Goal: Information Seeking & Learning: Learn about a topic

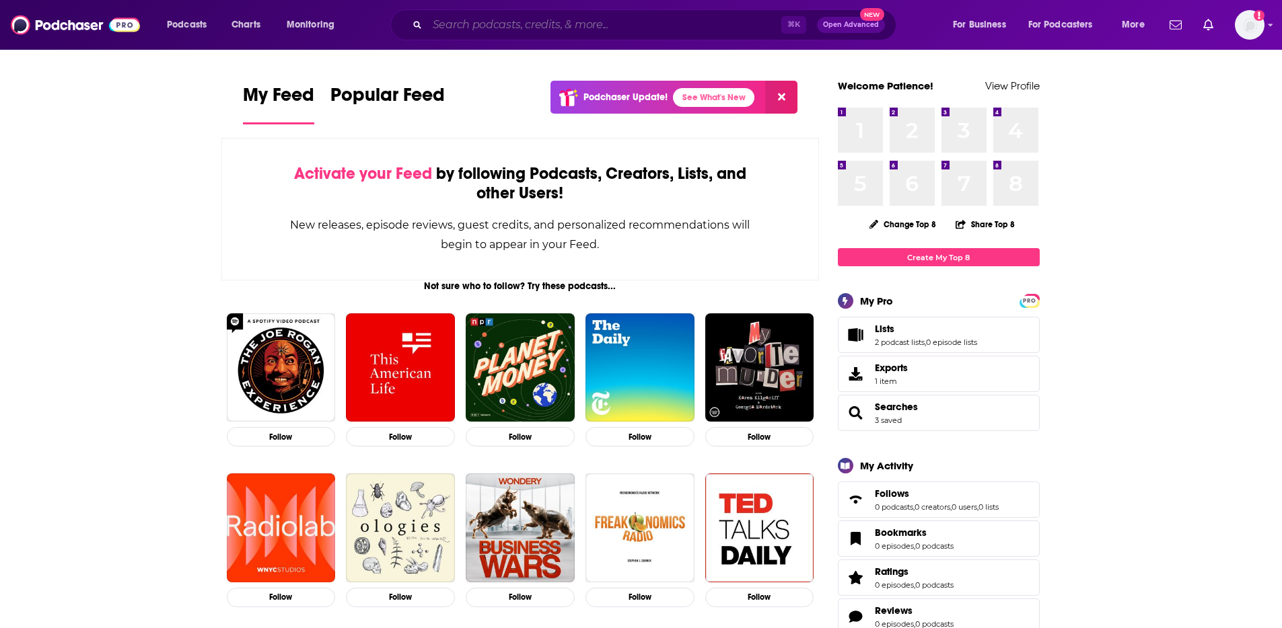
drag, startPoint x: 506, startPoint y: 29, endPoint x: 499, endPoint y: 14, distance: 16.3
click at [501, 17] on input "Search podcasts, credits, & more..." at bounding box center [604, 25] width 354 height 22
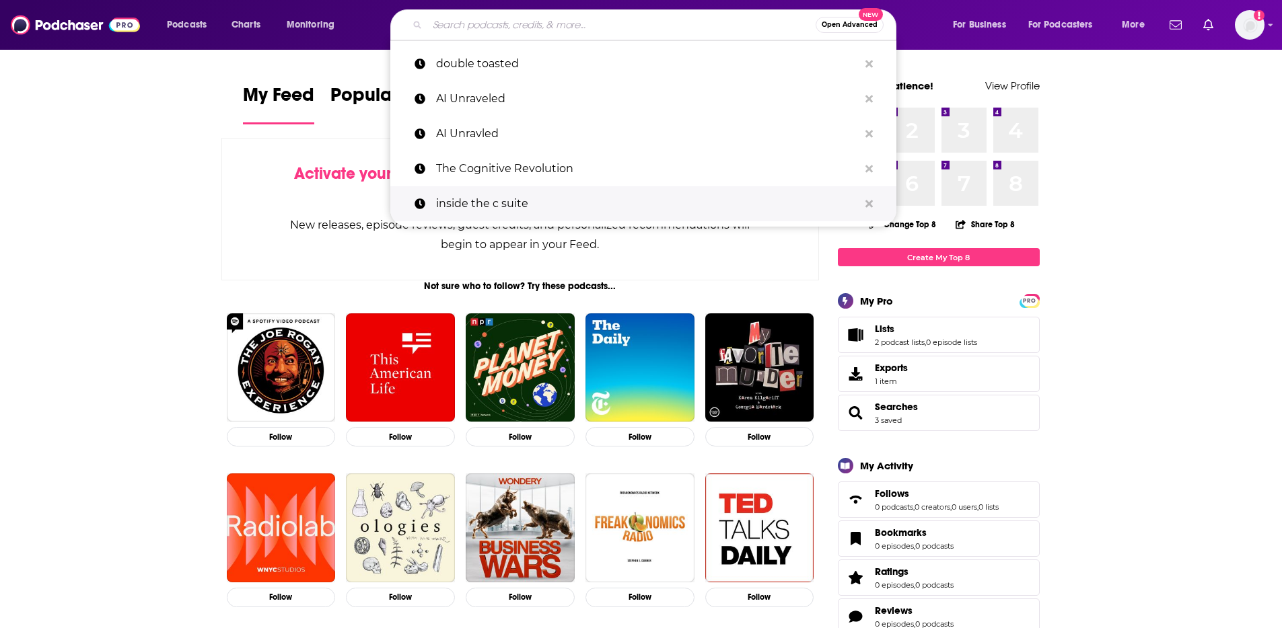
click at [476, 202] on p "inside the c suite" at bounding box center [647, 203] width 423 height 35
type input "inside the c suite"
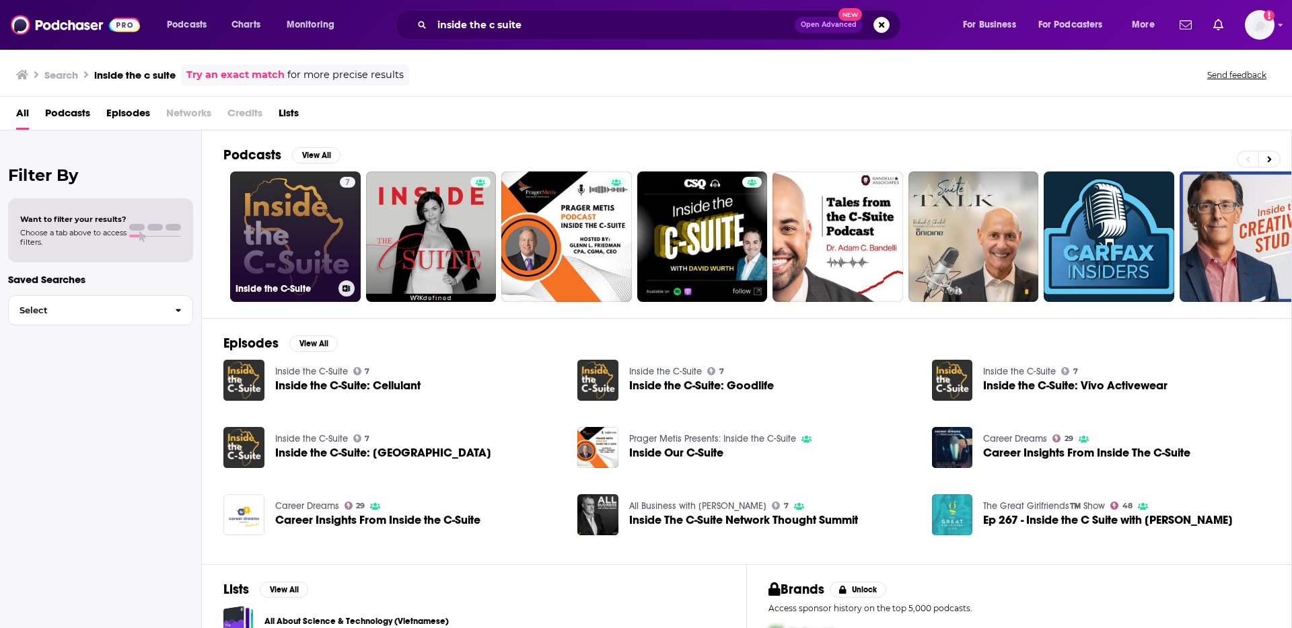
click at [318, 209] on link "7 Inside the C-Suite" at bounding box center [295, 237] width 131 height 131
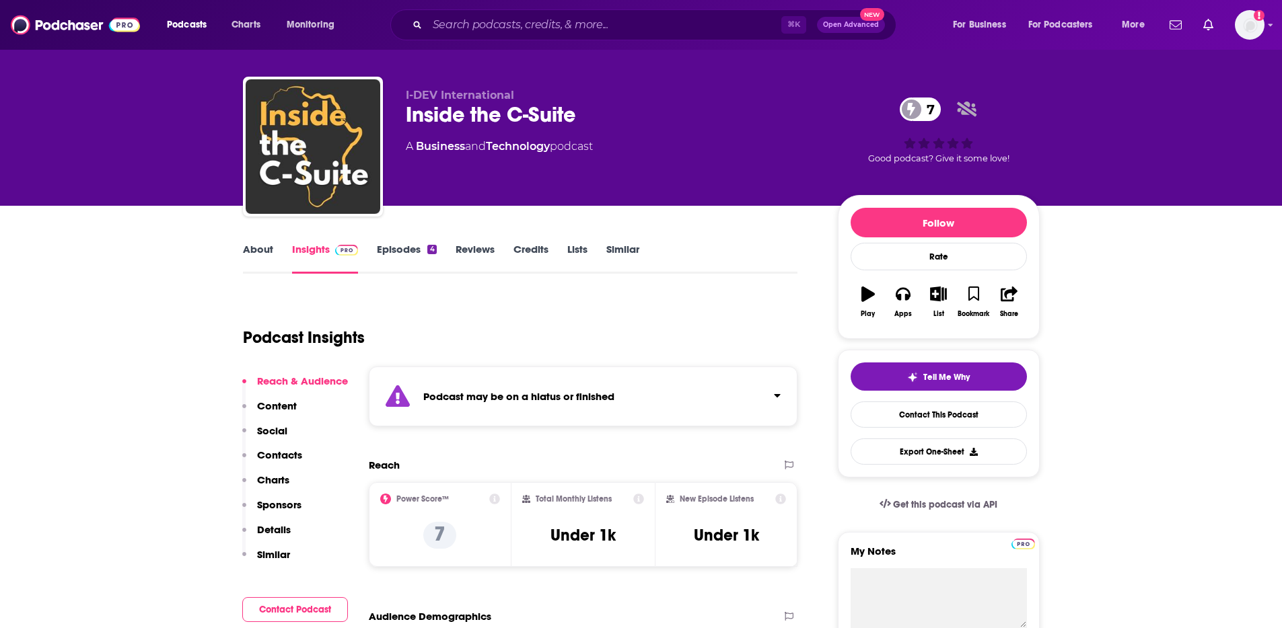
scroll to position [92, 0]
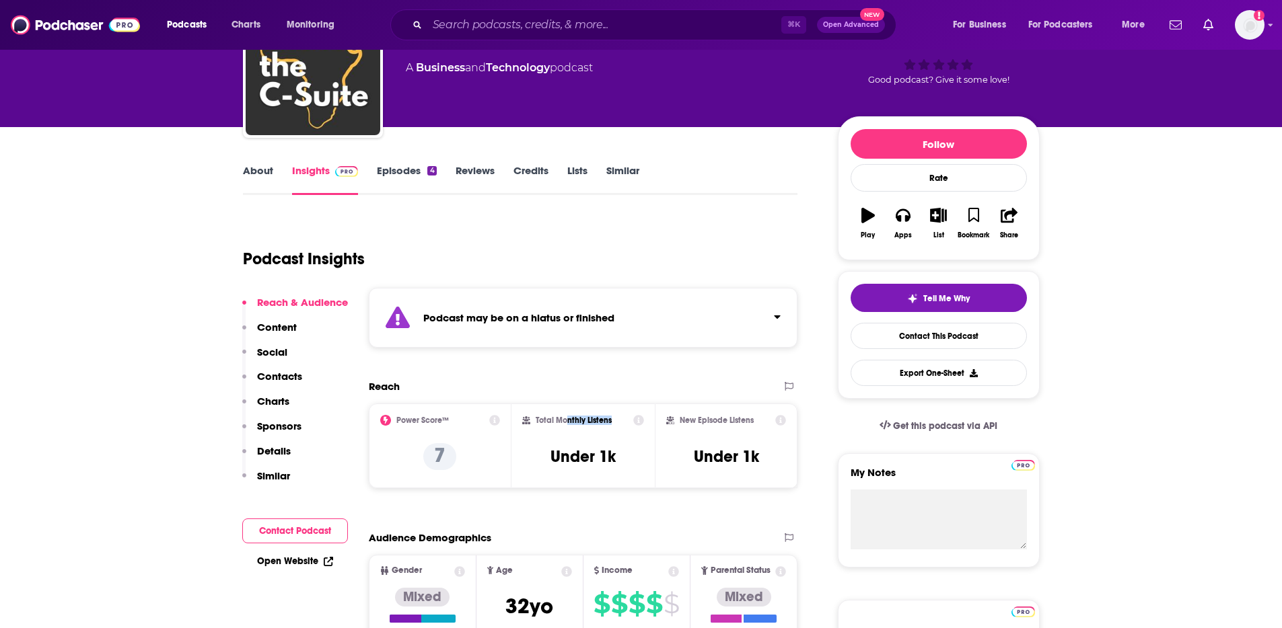
drag, startPoint x: 565, startPoint y: 424, endPoint x: 602, endPoint y: 427, distance: 37.8
click at [602, 427] on div "Total Monthly Listens Under 1k" at bounding box center [583, 446] width 122 height 62
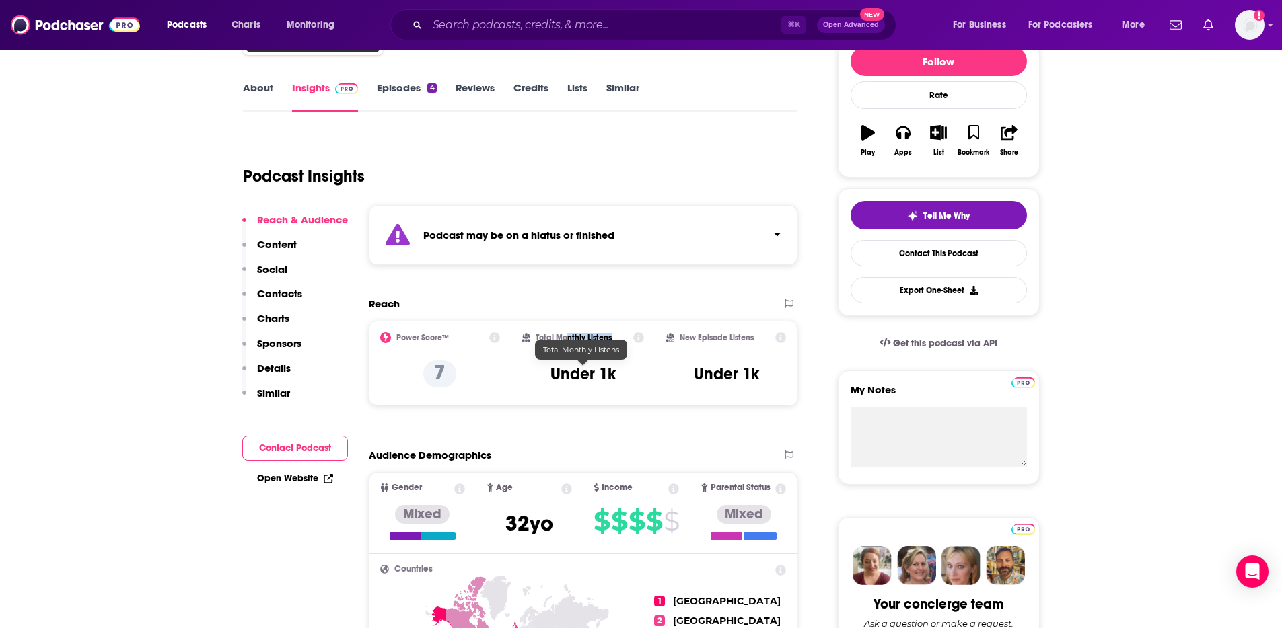
scroll to position [188, 0]
